Goal: Task Accomplishment & Management: Use online tool/utility

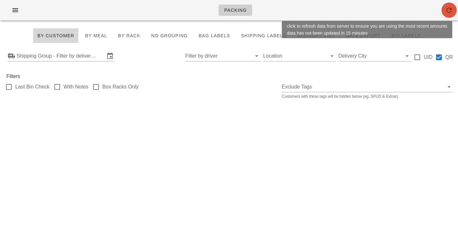
click at [448, 10] on icon "button" at bounding box center [449, 10] width 8 height 8
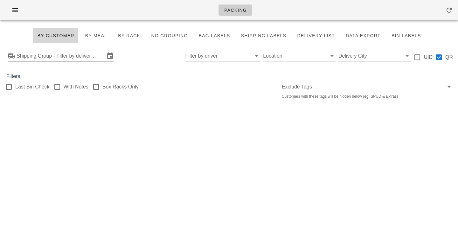
click at [99, 57] on input "Shipping Group - Filter by delivery logistics" at bounding box center [61, 56] width 88 height 10
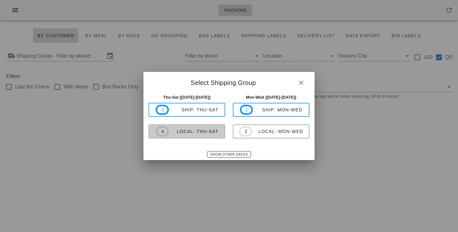
click at [186, 135] on span "4 local: Thu-Sat" at bounding box center [186, 131] width 63 height 10
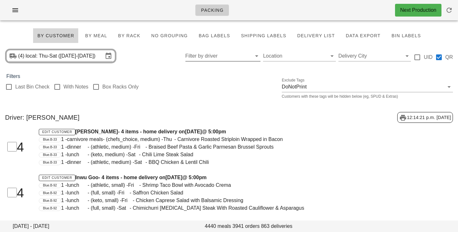
click at [251, 58] on div "Filter by driver" at bounding box center [222, 56] width 75 height 10
click at [245, 55] on input "Filter by driver" at bounding box center [217, 56] width 65 height 10
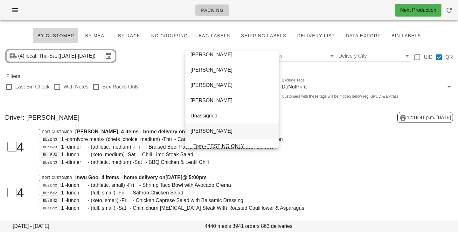
scroll to position [400, 0]
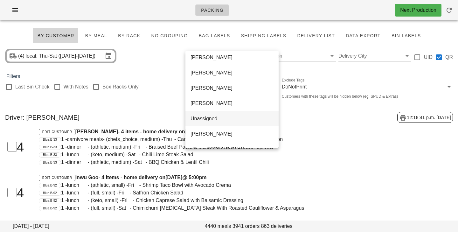
click at [228, 116] on div "Unassigned" at bounding box center [231, 118] width 83 height 6
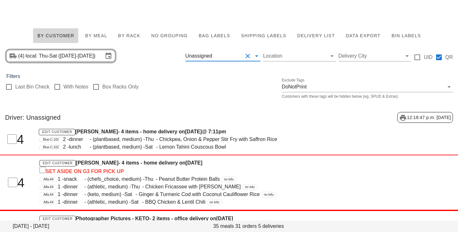
scroll to position [64, 0]
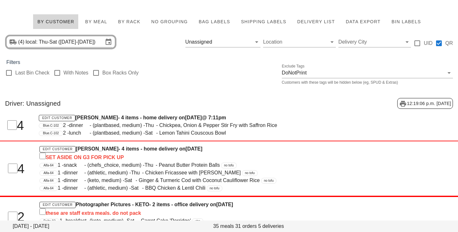
scroll to position [15, 0]
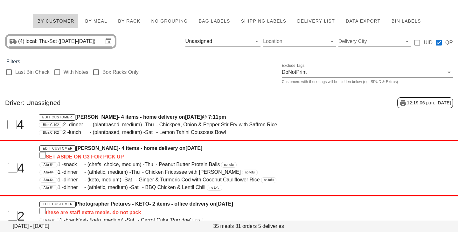
click at [200, 39] on div "Unassigned" at bounding box center [198, 41] width 27 height 6
click at [210, 58] on div "Filters" at bounding box center [229, 62] width 458 height 8
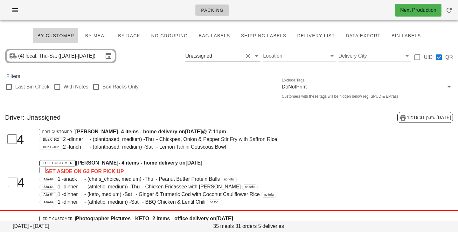
click at [245, 57] on button "Clear Filter by driver" at bounding box center [248, 56] width 8 height 8
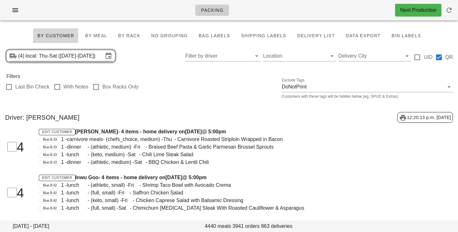
click at [46, 58] on input "local: Thu-Sat ([DATE]-[DATE])" at bounding box center [65, 56] width 78 height 10
click at [134, 38] on span "By Rack" at bounding box center [129, 35] width 23 height 5
click at [98, 89] on div at bounding box center [96, 86] width 11 height 11
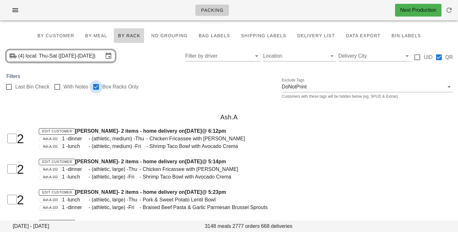
click at [98, 90] on div at bounding box center [96, 86] width 11 height 11
click at [214, 36] on span "Bag Labels" at bounding box center [214, 35] width 32 height 5
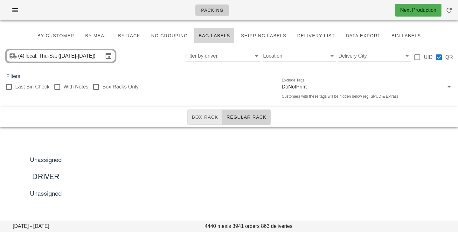
drag, startPoint x: 248, startPoint y: 112, endPoint x: 205, endPoint y: 117, distance: 43.2
click at [248, 112] on button "Regular Rack" at bounding box center [246, 116] width 48 height 15
click at [205, 117] on span "Box Rack" at bounding box center [204, 116] width 27 height 5
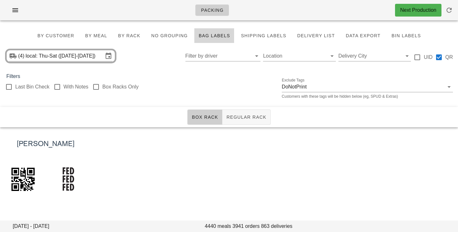
click at [214, 80] on div "Filters" at bounding box center [229, 76] width 458 height 8
click at [197, 77] on div "Filters" at bounding box center [229, 76] width 458 height 8
click at [99, 86] on div at bounding box center [96, 86] width 11 height 11
checkbox input "true"
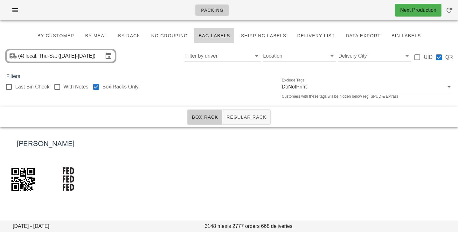
click at [164, 84] on div "Last Bin Check With Notes Box Racks Only Exclude Tags DoNotPrint Customers with…" at bounding box center [229, 90] width 458 height 20
